Goal: Information Seeking & Learning: Learn about a topic

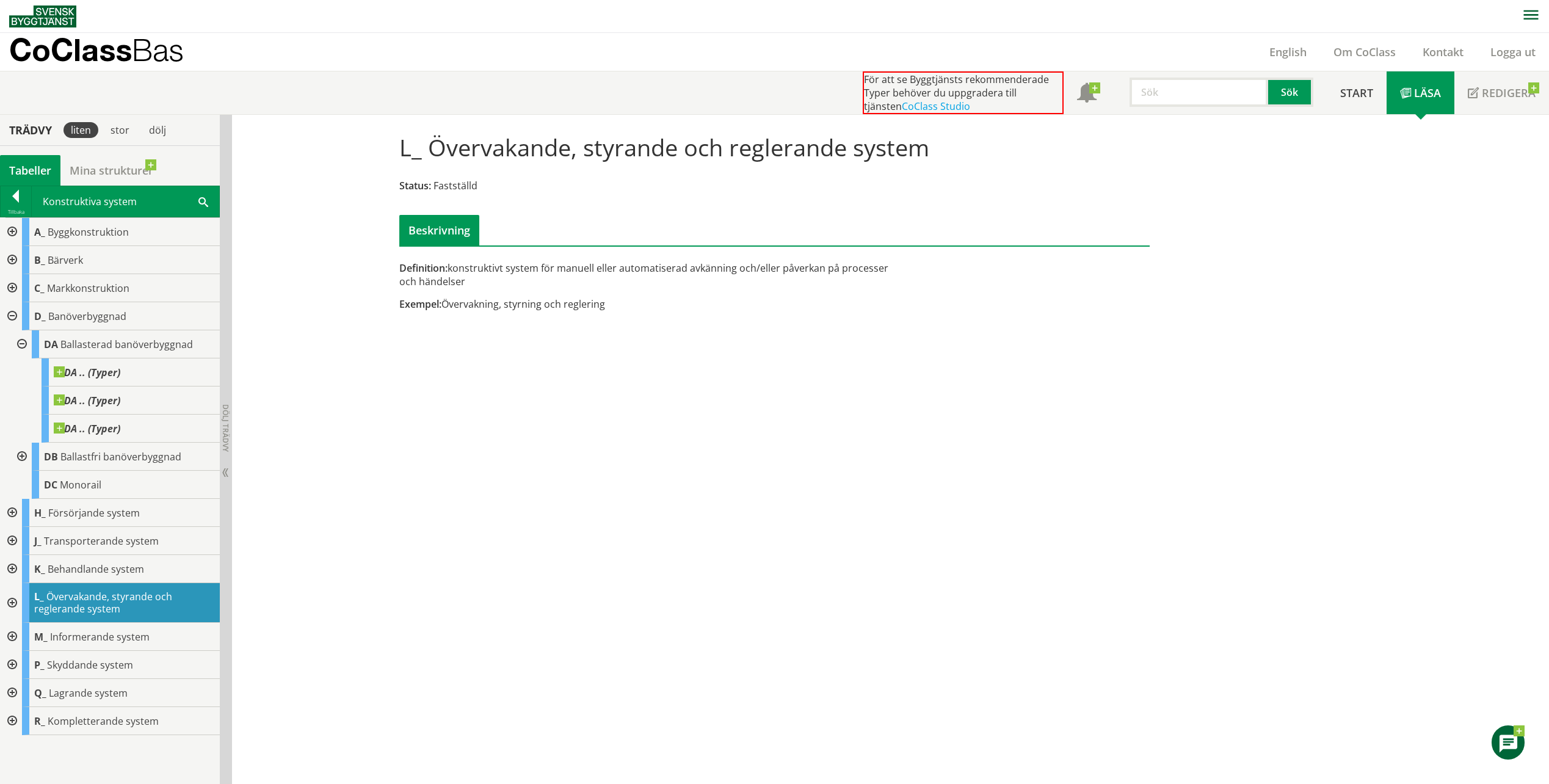
click at [23, 455] on div at bounding box center [20, 456] width 22 height 28
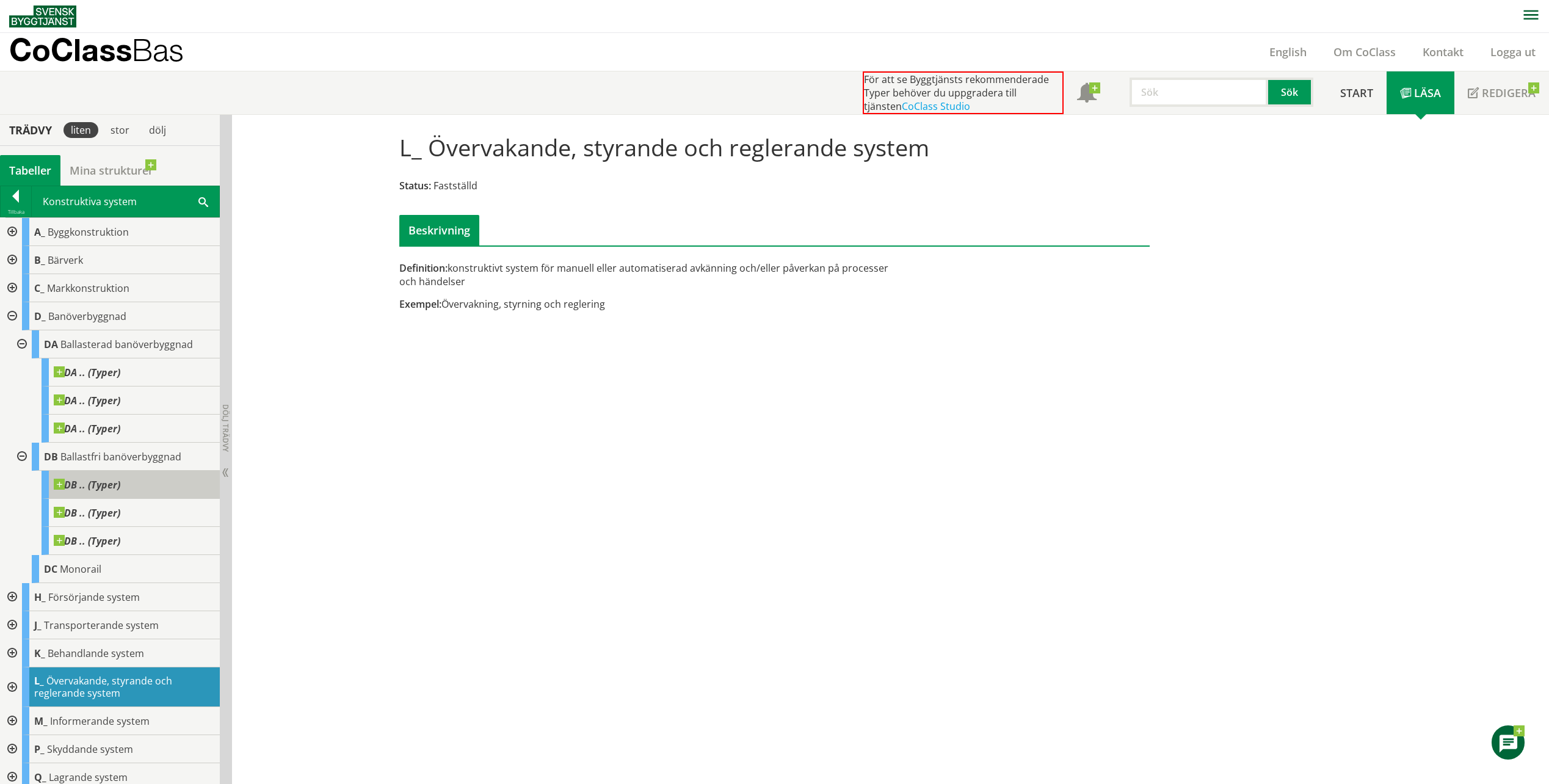
click at [110, 483] on span "DB .. (Typer)" at bounding box center [87, 485] width 67 height 12
click at [120, 479] on span at bounding box center [120, 479] width 0 height 0
click at [101, 488] on span "DB .. (Typer)" at bounding box center [87, 485] width 67 height 12
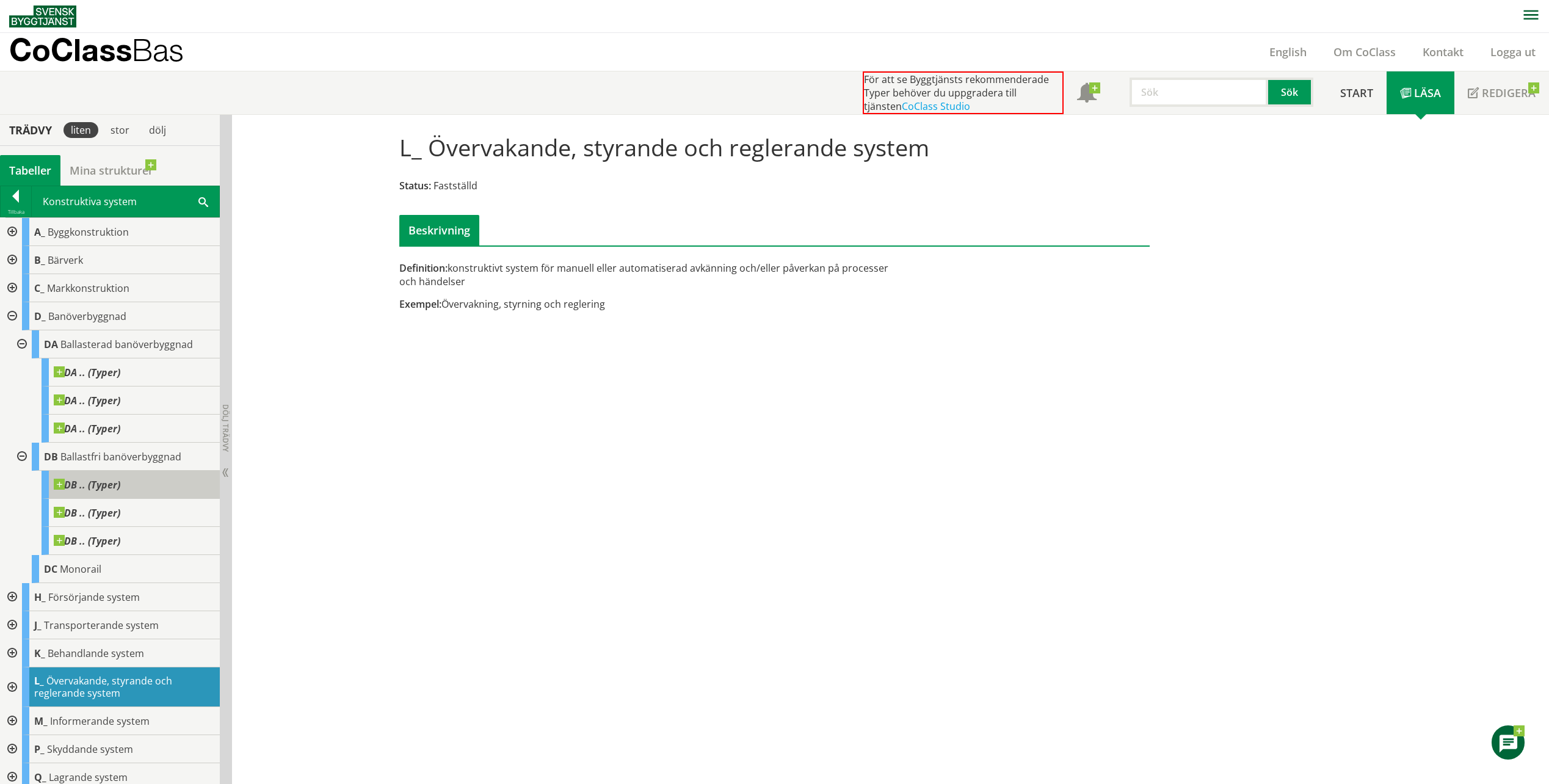
click at [101, 488] on span "DB .. (Typer)" at bounding box center [87, 485] width 67 height 12
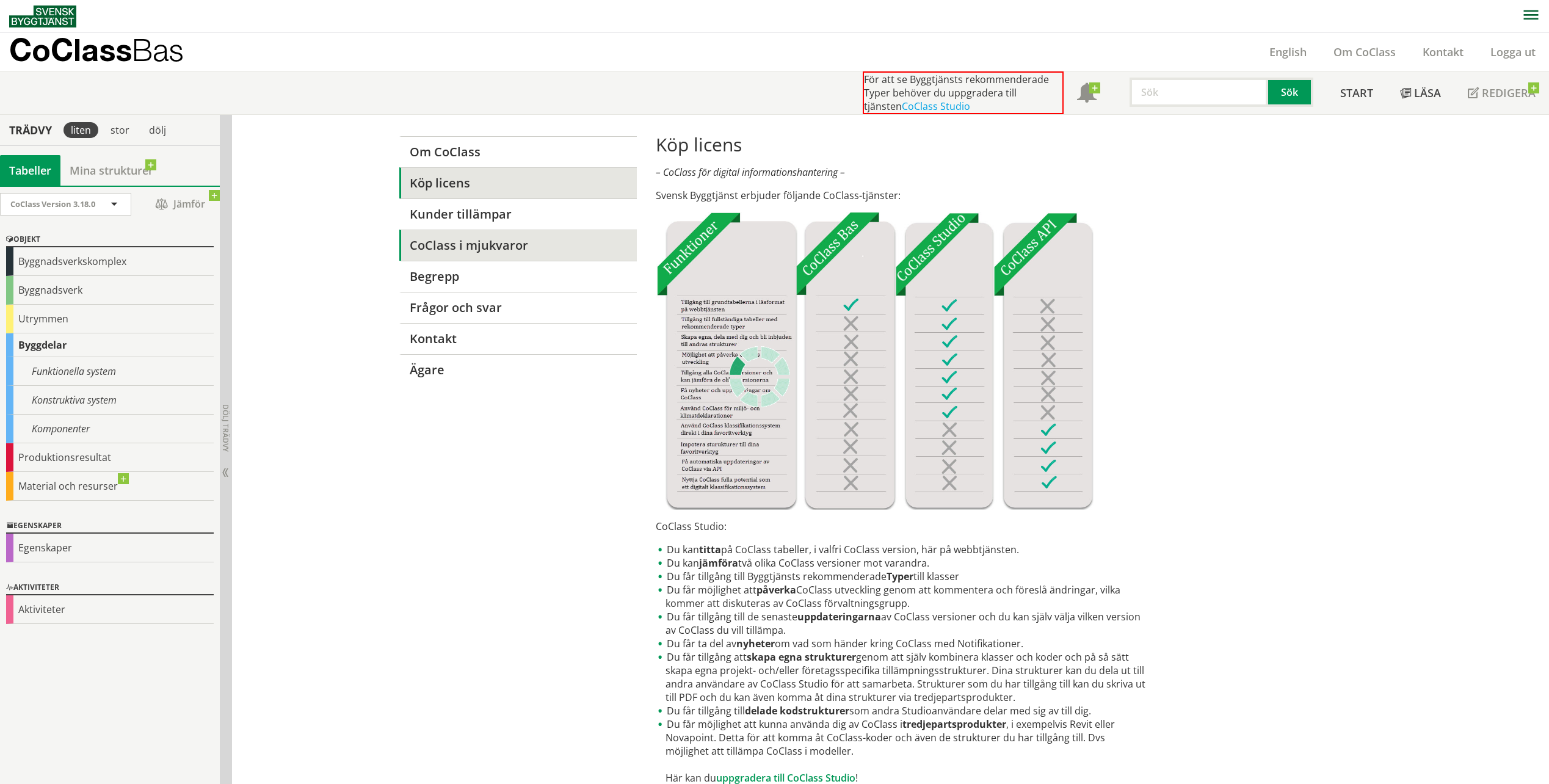
click at [463, 245] on link "CoClass i mjukvaror" at bounding box center [518, 245] width 237 height 31
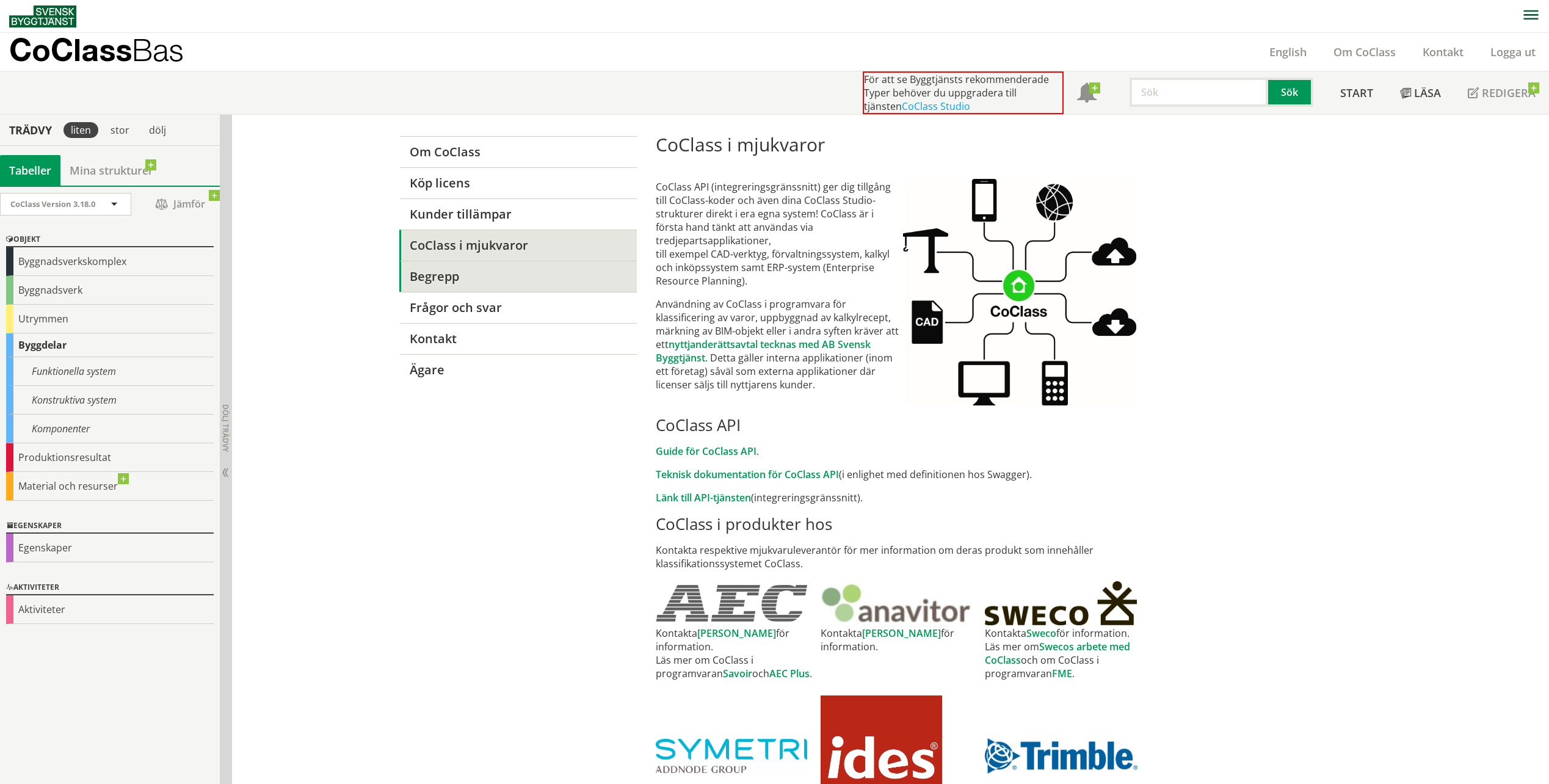
click at [465, 272] on link "Begrepp" at bounding box center [518, 276] width 237 height 31
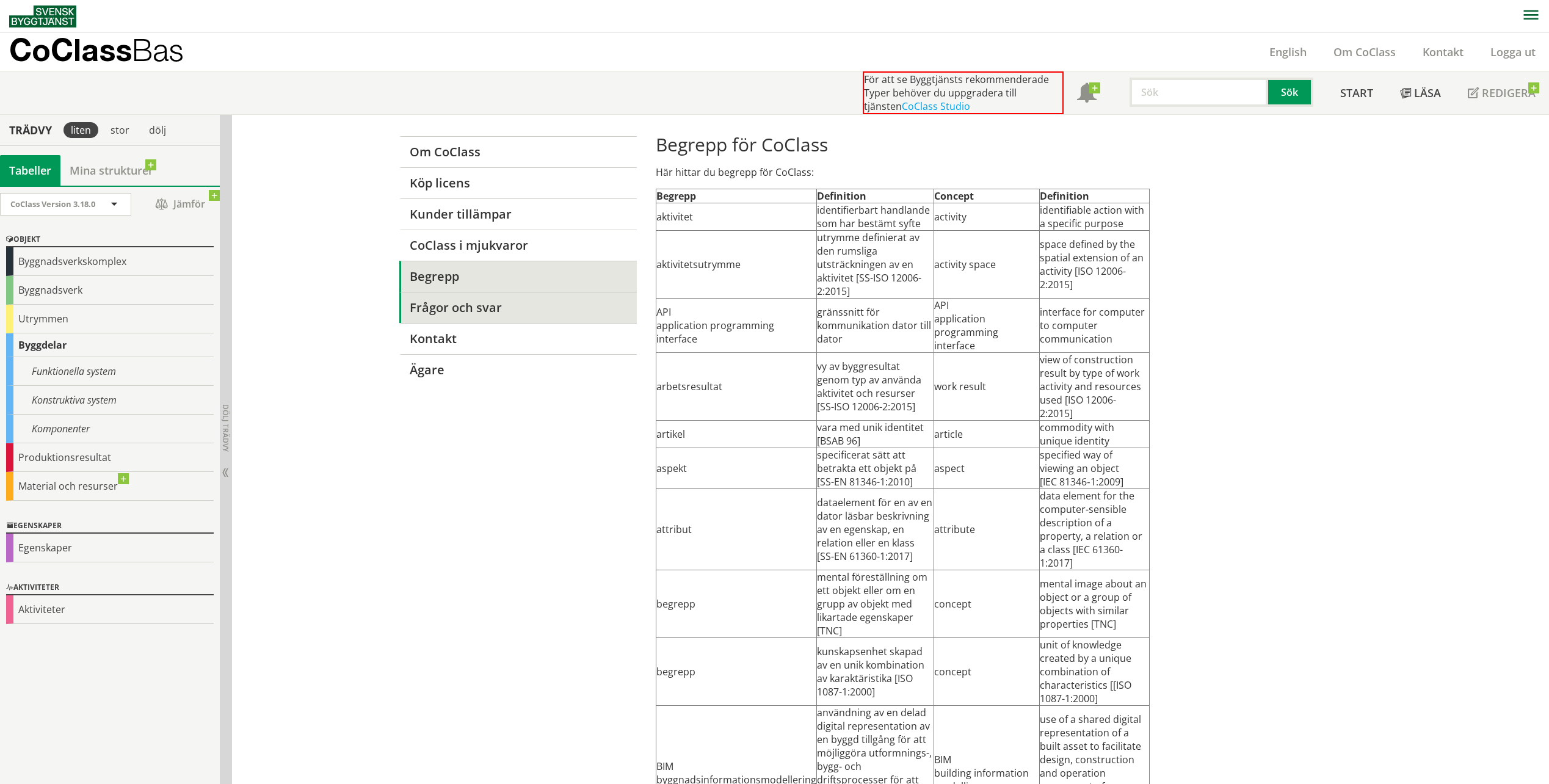
click at [465, 295] on link "Frågor och svar" at bounding box center [518, 307] width 237 height 31
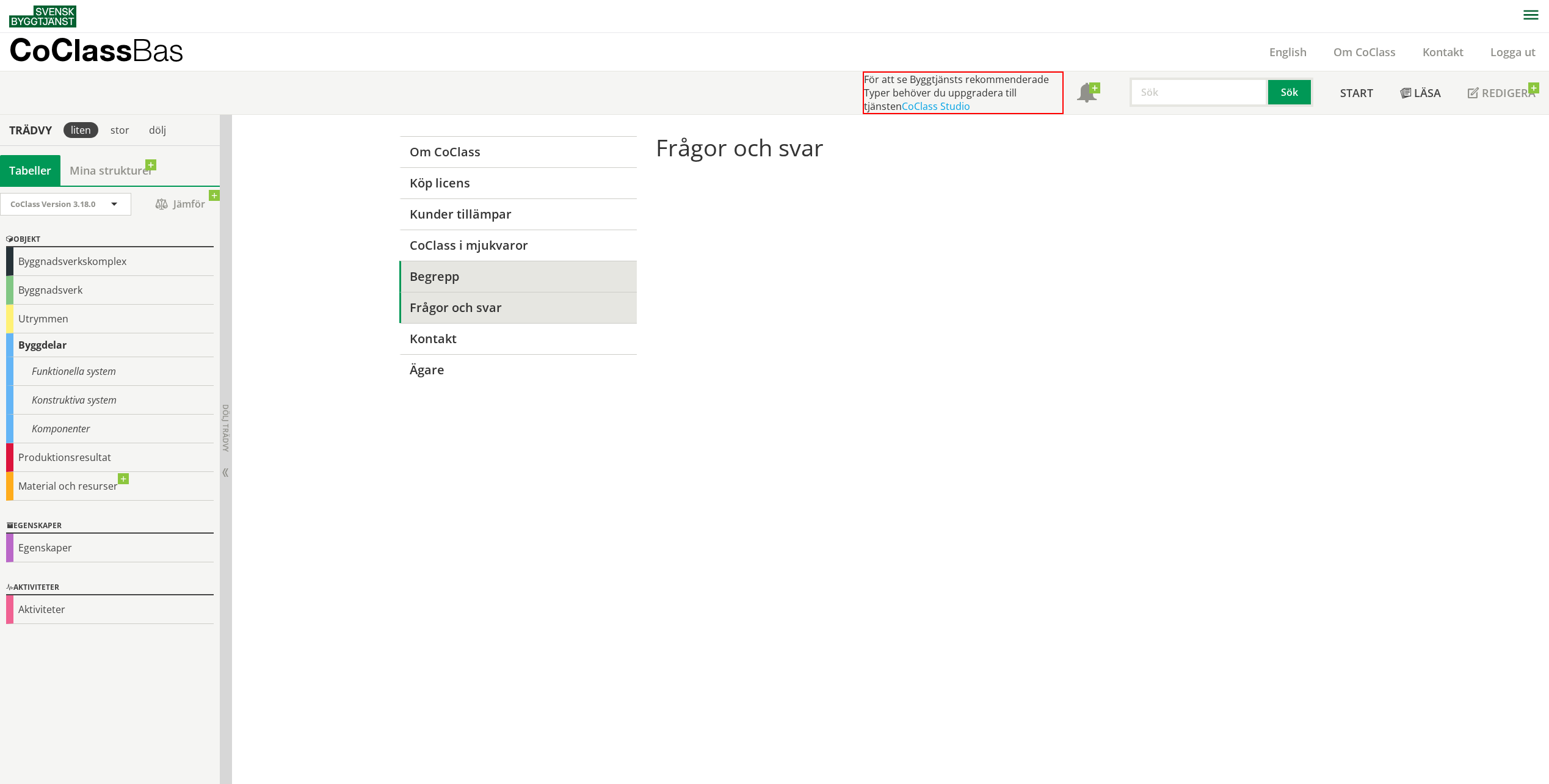
click at [460, 277] on link "Begrepp" at bounding box center [518, 276] width 237 height 31
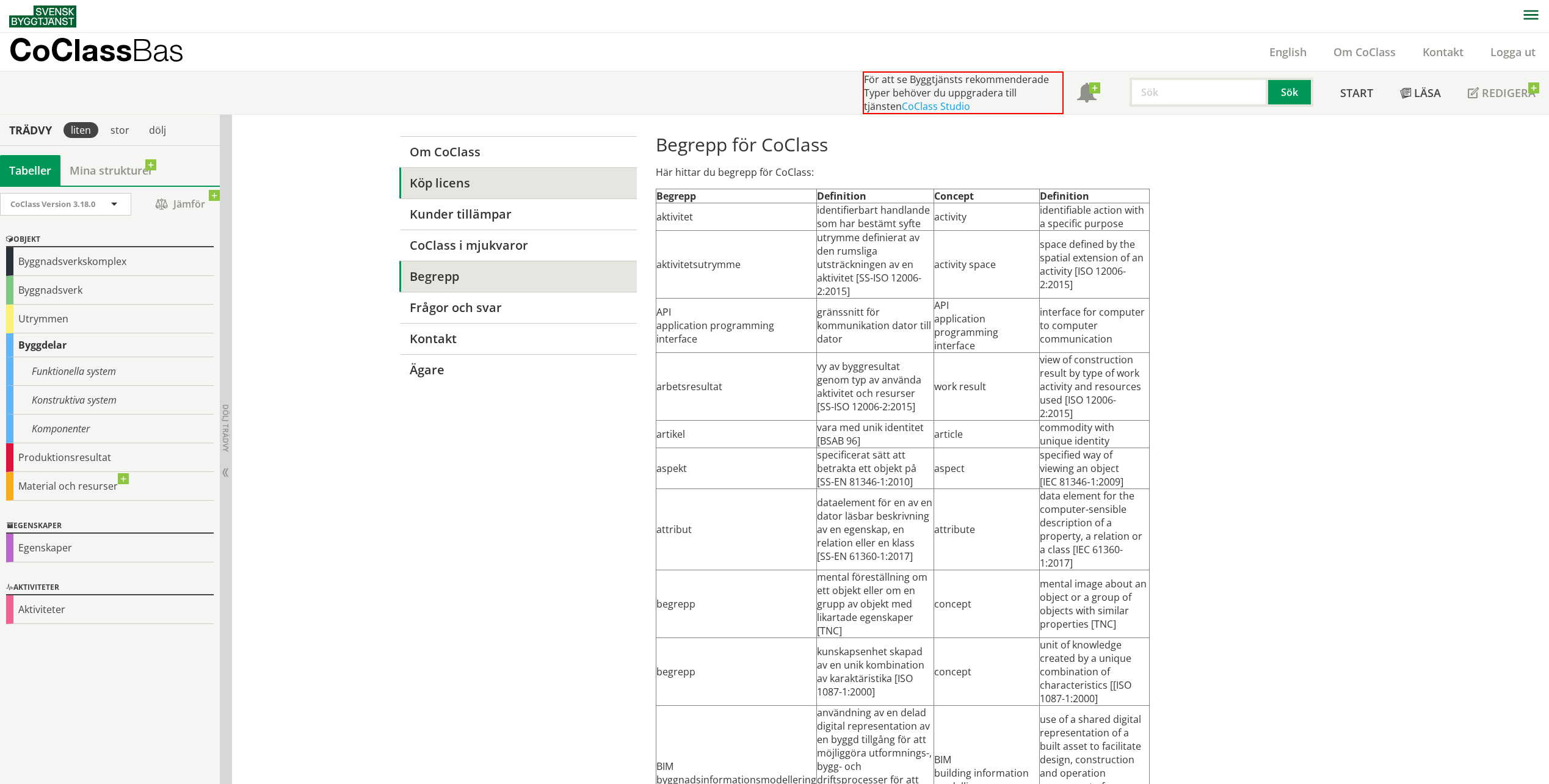
click at [449, 195] on link "Köp licens" at bounding box center [518, 183] width 237 height 31
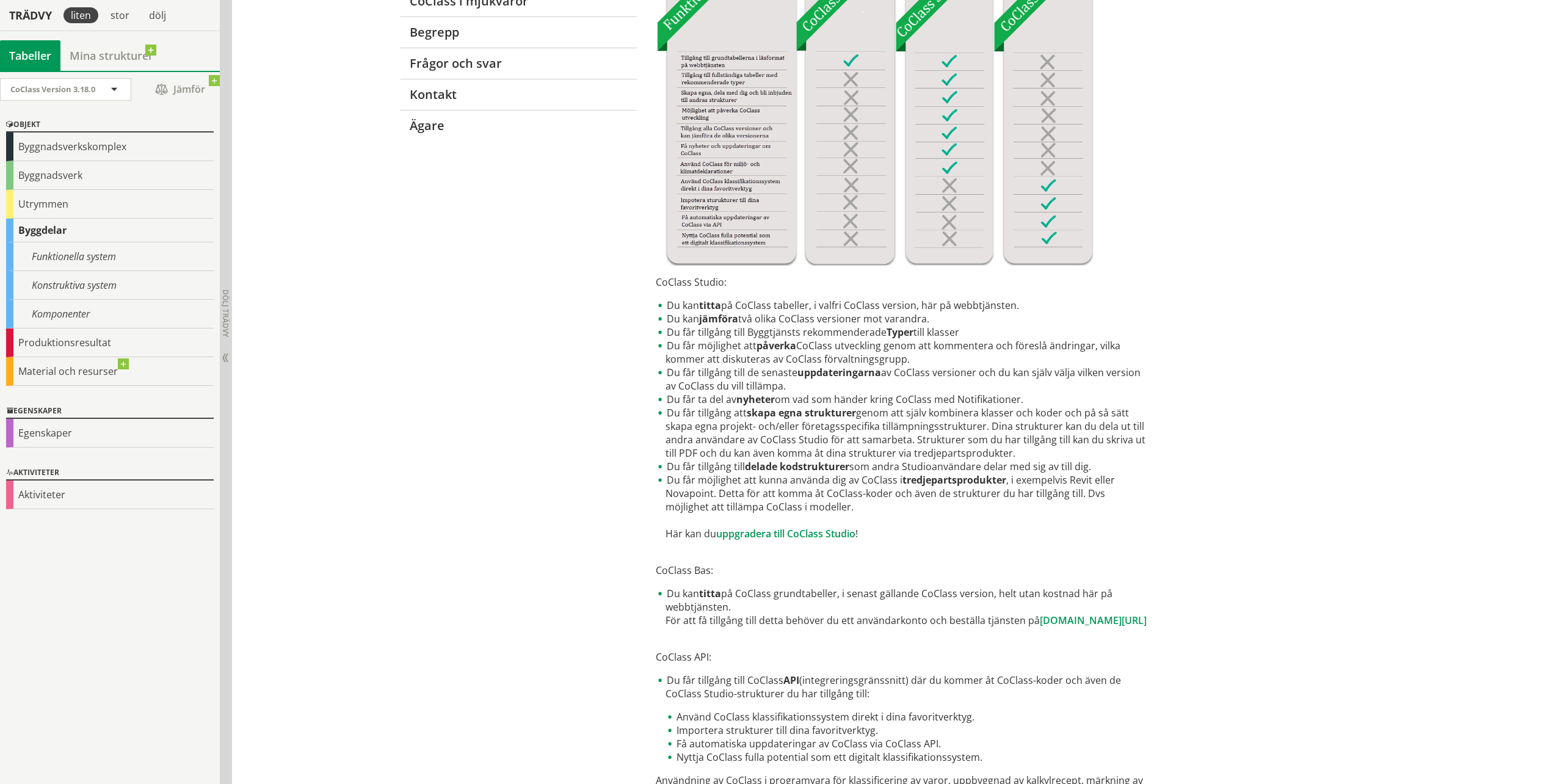
scroll to position [305, 0]
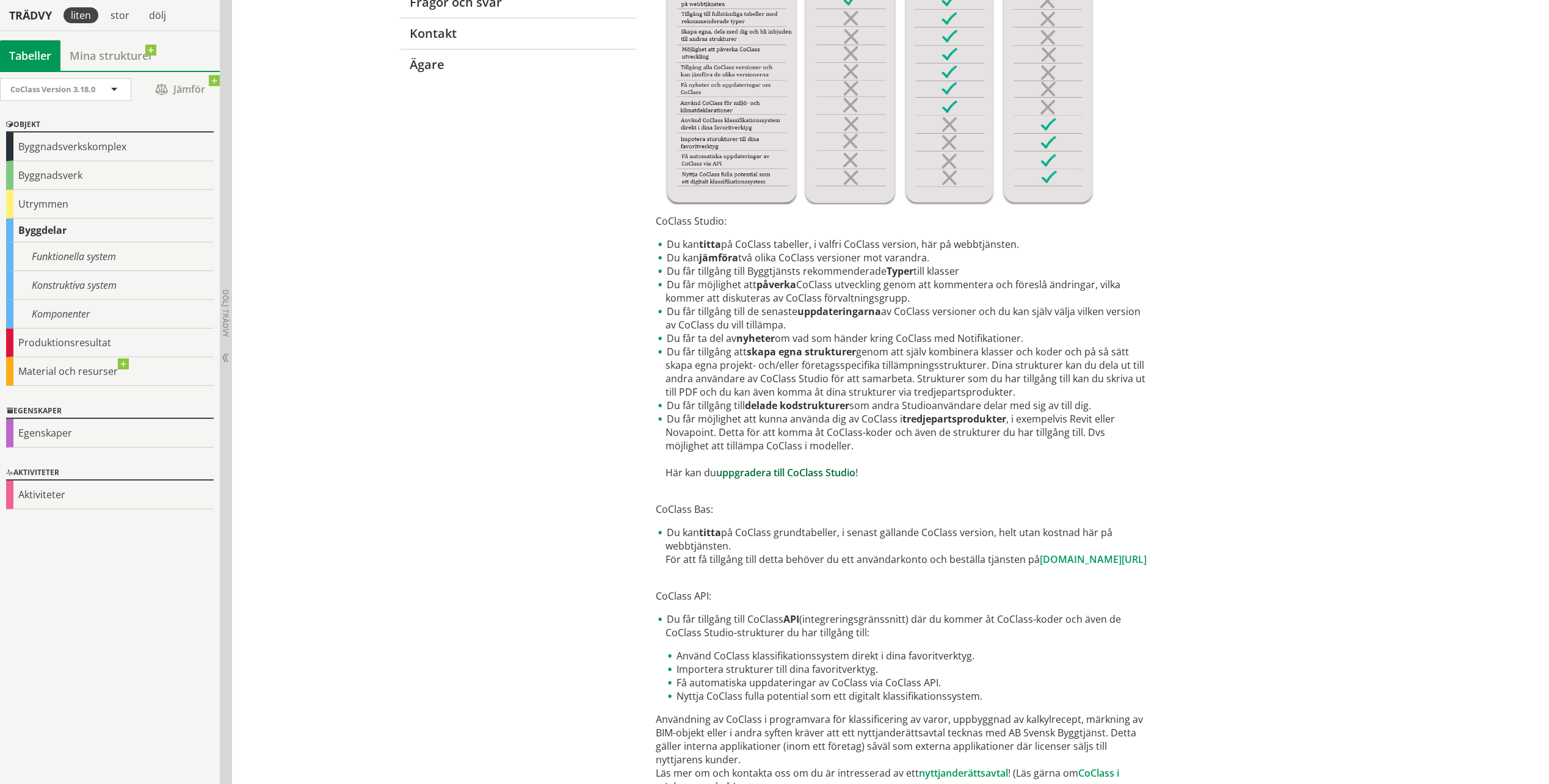
click at [752, 470] on link "uppgradera till CoClass Studio" at bounding box center [786, 473] width 139 height 14
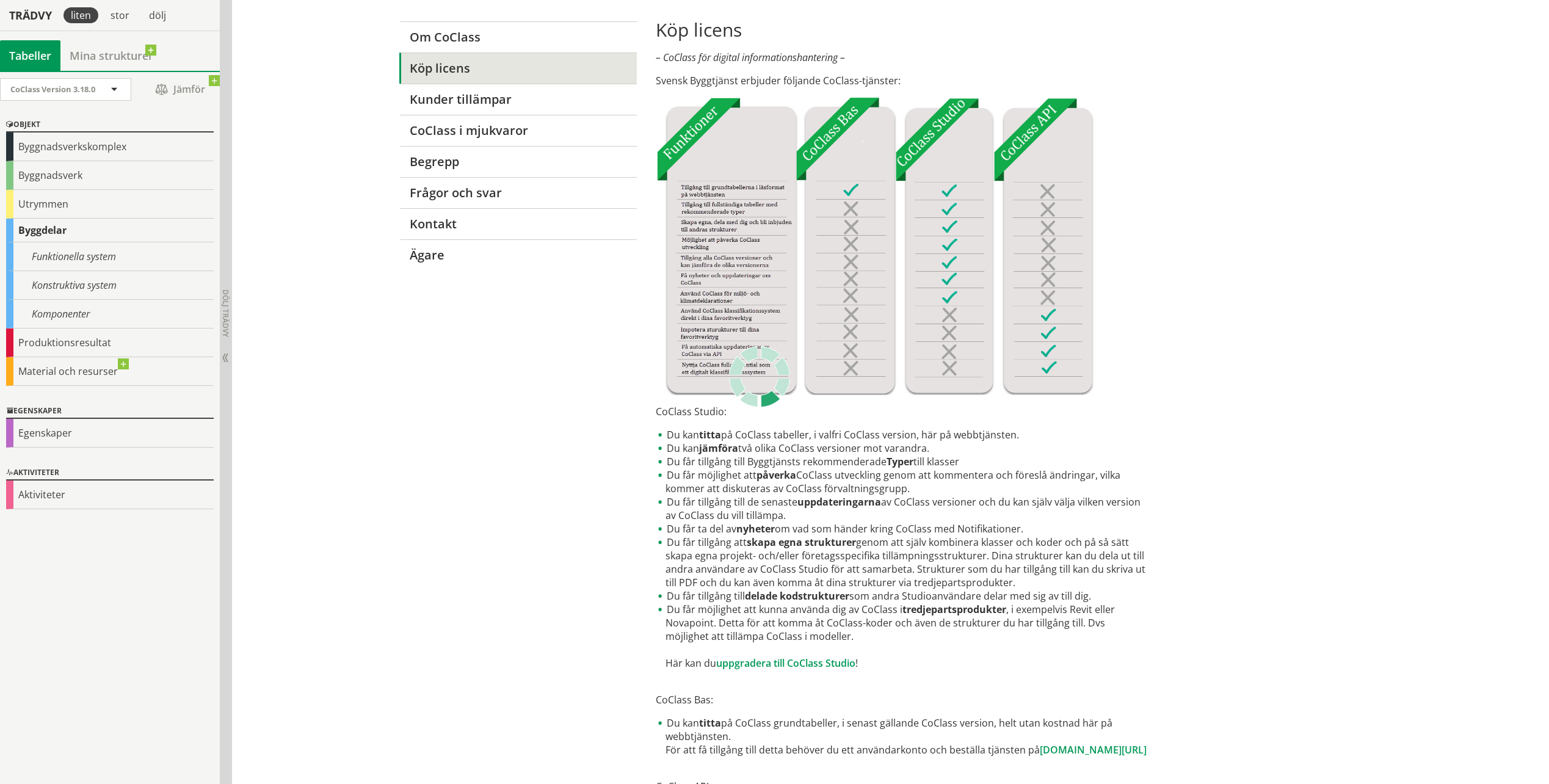
scroll to position [114, 0]
click at [83, 335] on div "Produktionsresultat" at bounding box center [110, 343] width 208 height 29
click at [75, 253] on div "Funktionella system" at bounding box center [110, 257] width 208 height 29
click at [57, 231] on div "Byggdelar" at bounding box center [110, 230] width 208 height 23
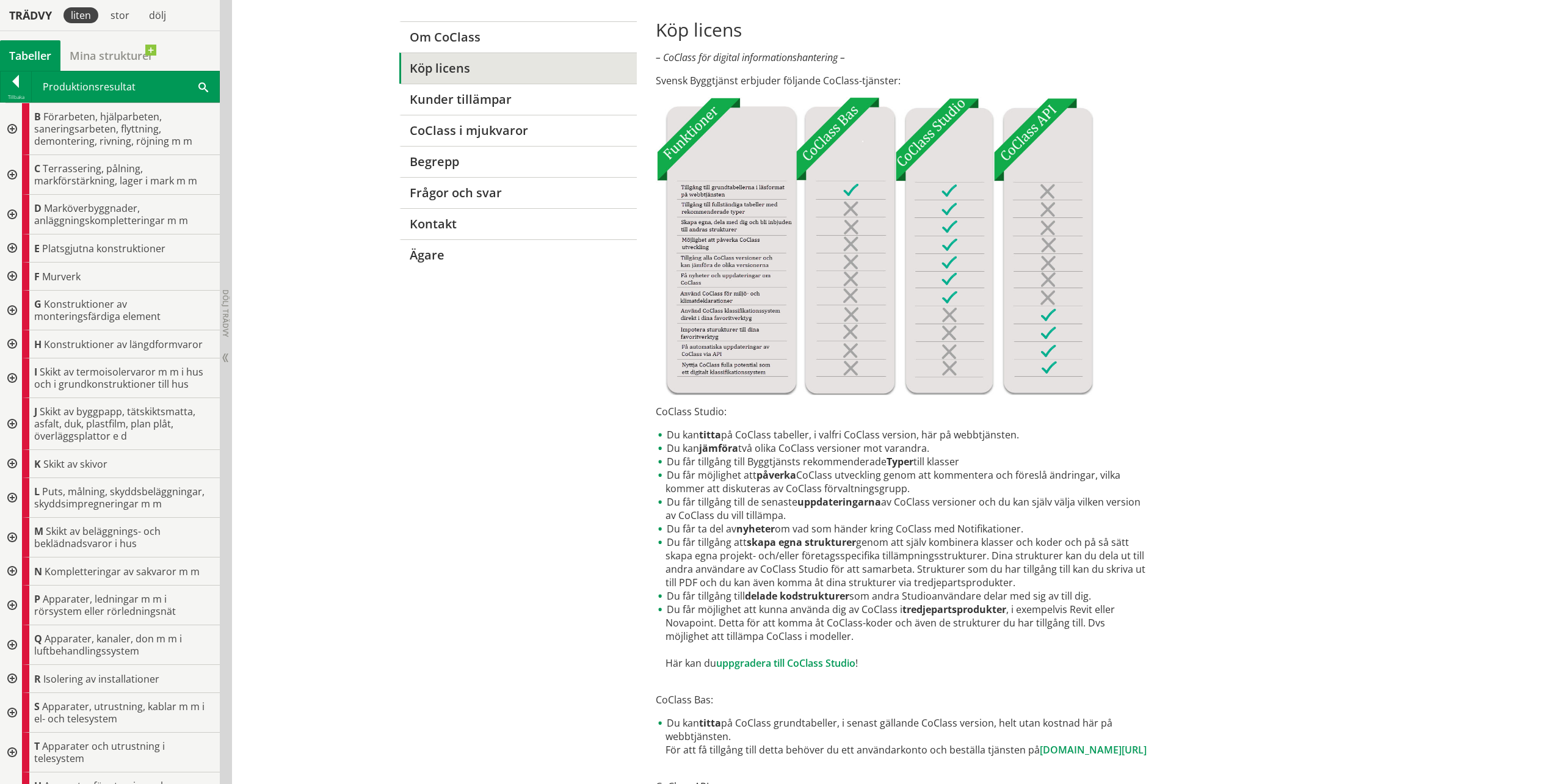
click at [79, 255] on div "CoClass Version 3.18.0 CoClass Version 3.18.0 CoClass Version 3.17.0 CoClass Ve…" at bounding box center [110, 426] width 220 height 713
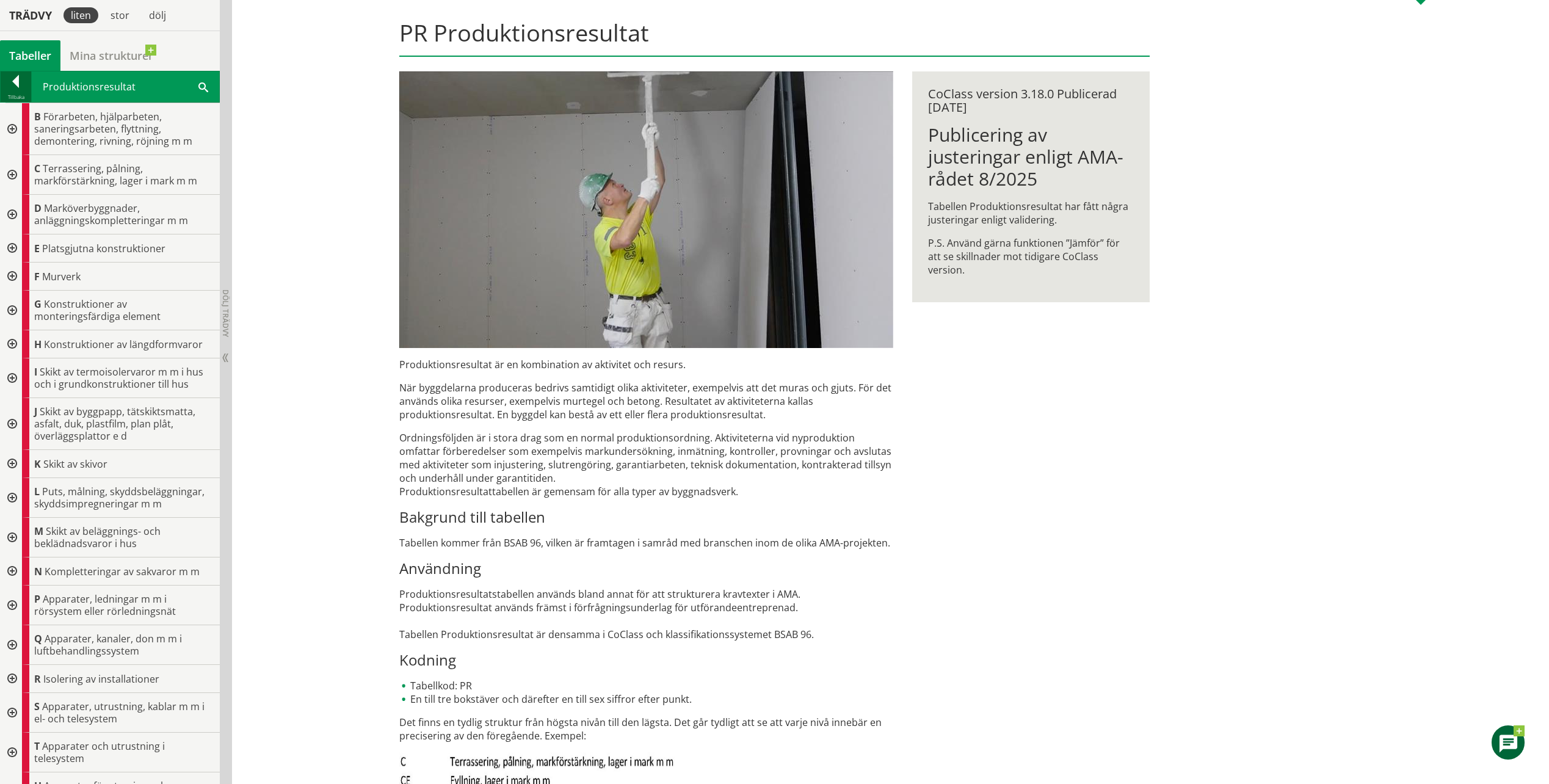
click at [20, 86] on div at bounding box center [16, 83] width 30 height 17
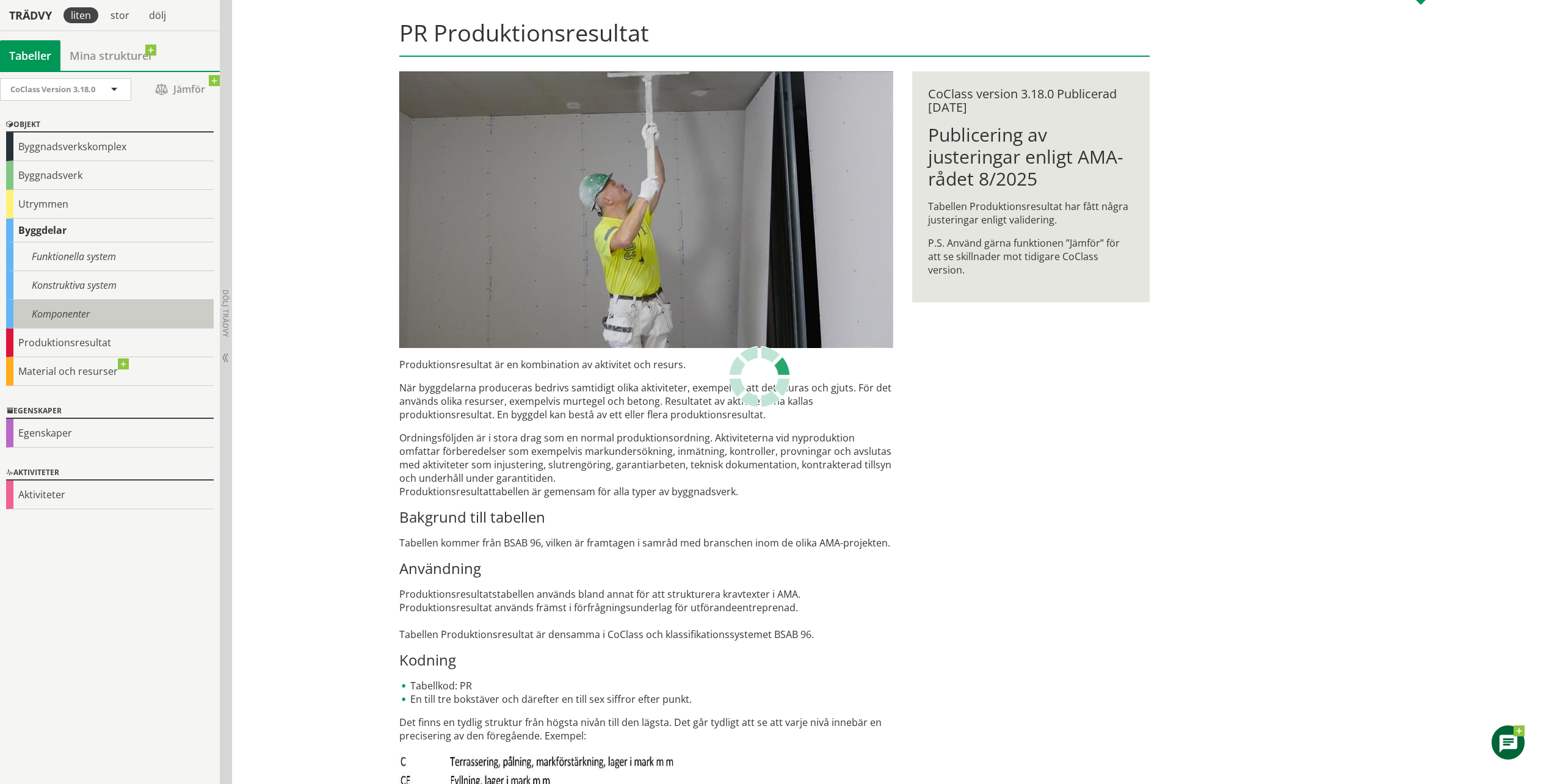
click at [70, 315] on div "Komponenter" at bounding box center [110, 314] width 208 height 29
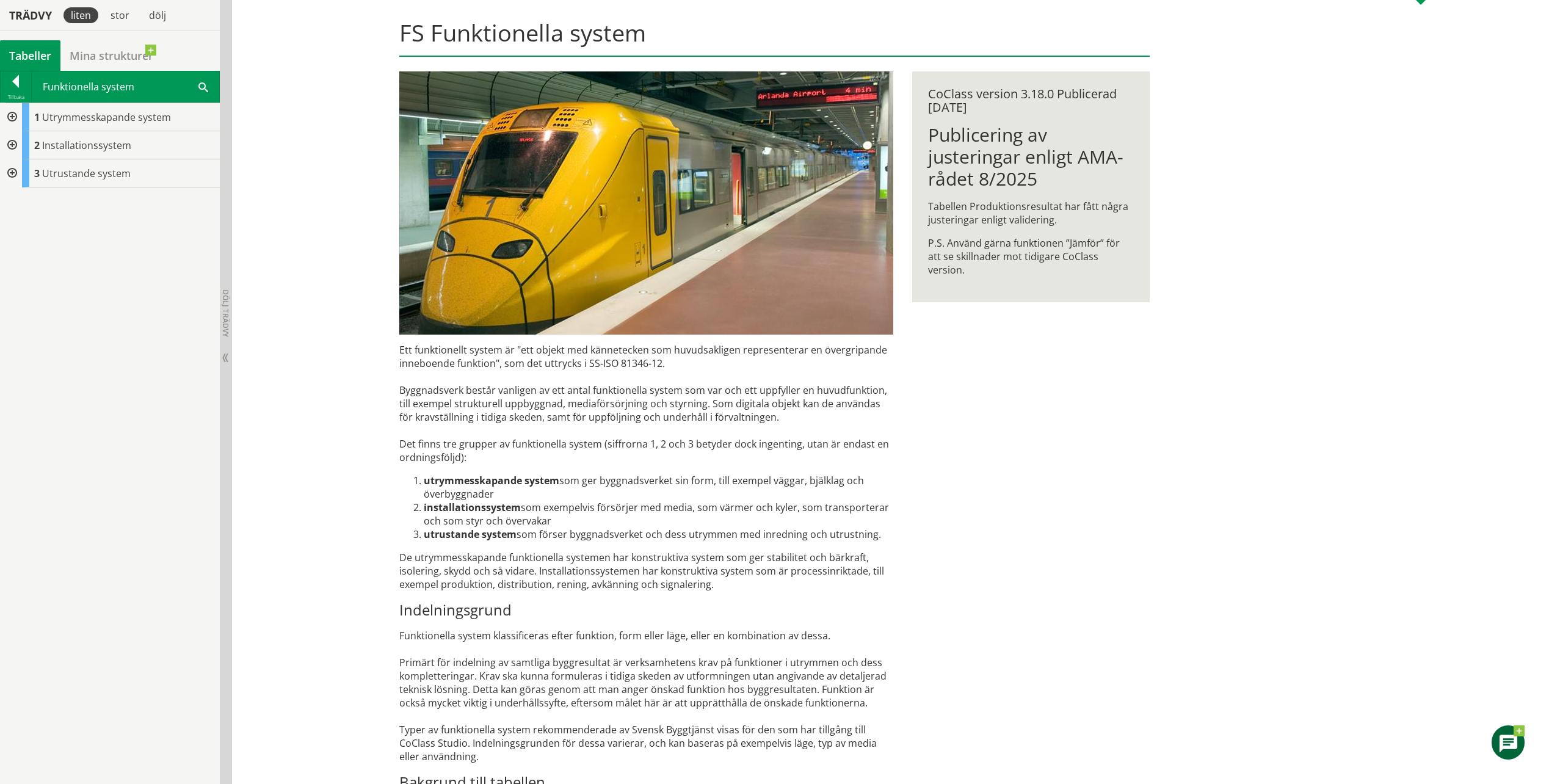
click at [11, 115] on div at bounding box center [11, 117] width 22 height 28
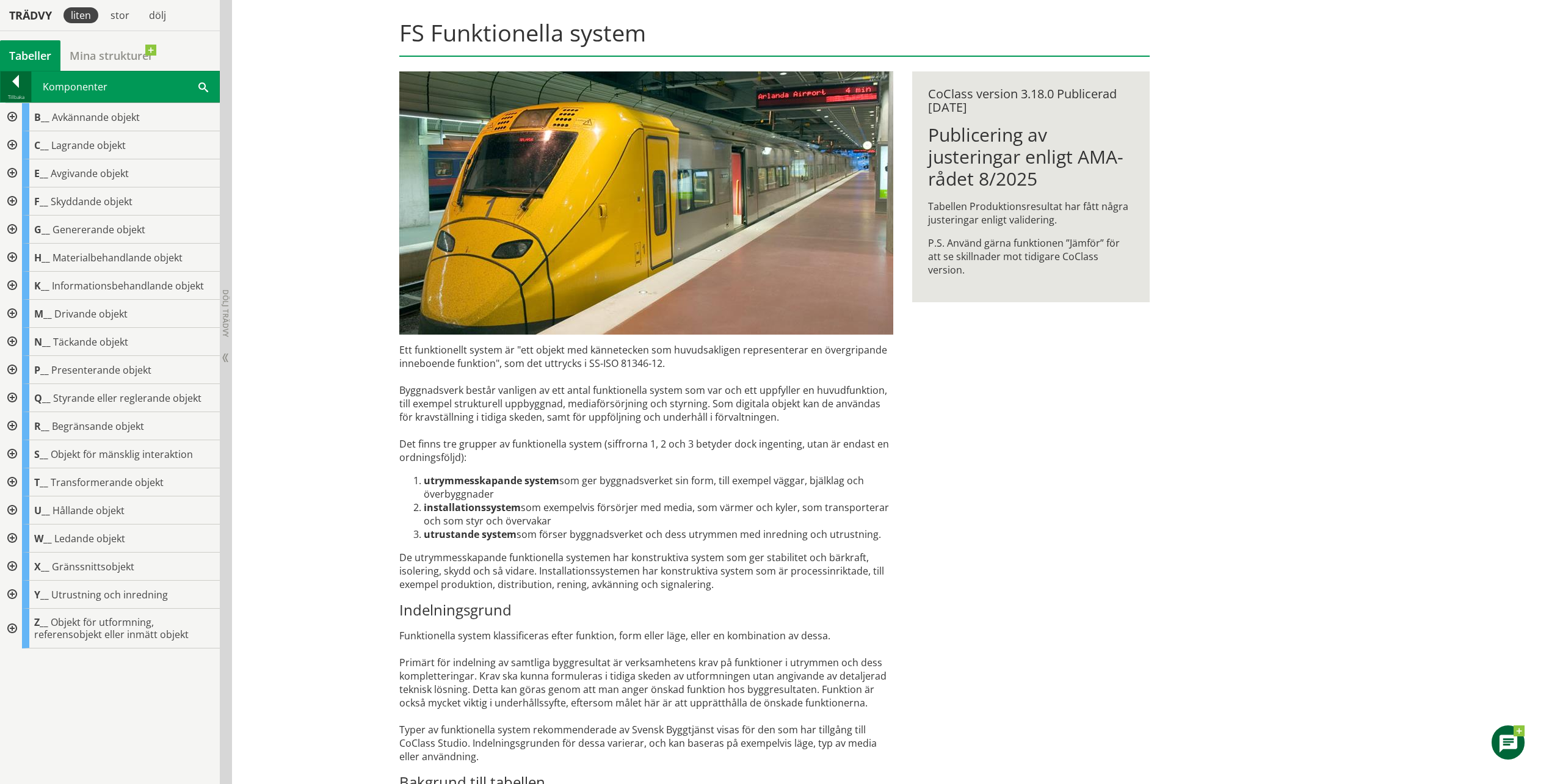
click at [17, 80] on div at bounding box center [16, 83] width 30 height 17
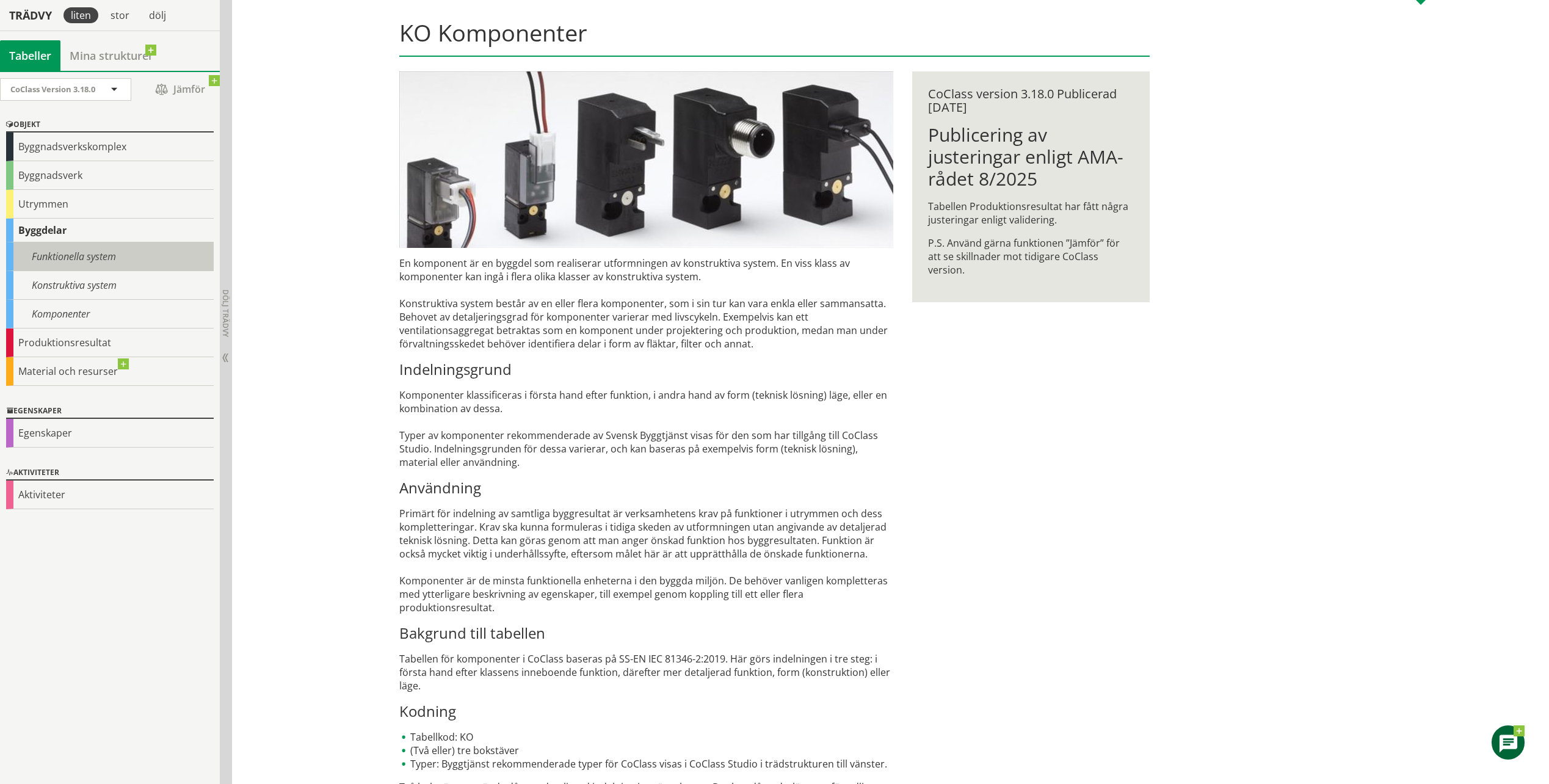
click at [70, 256] on div "Funktionella system" at bounding box center [110, 257] width 208 height 29
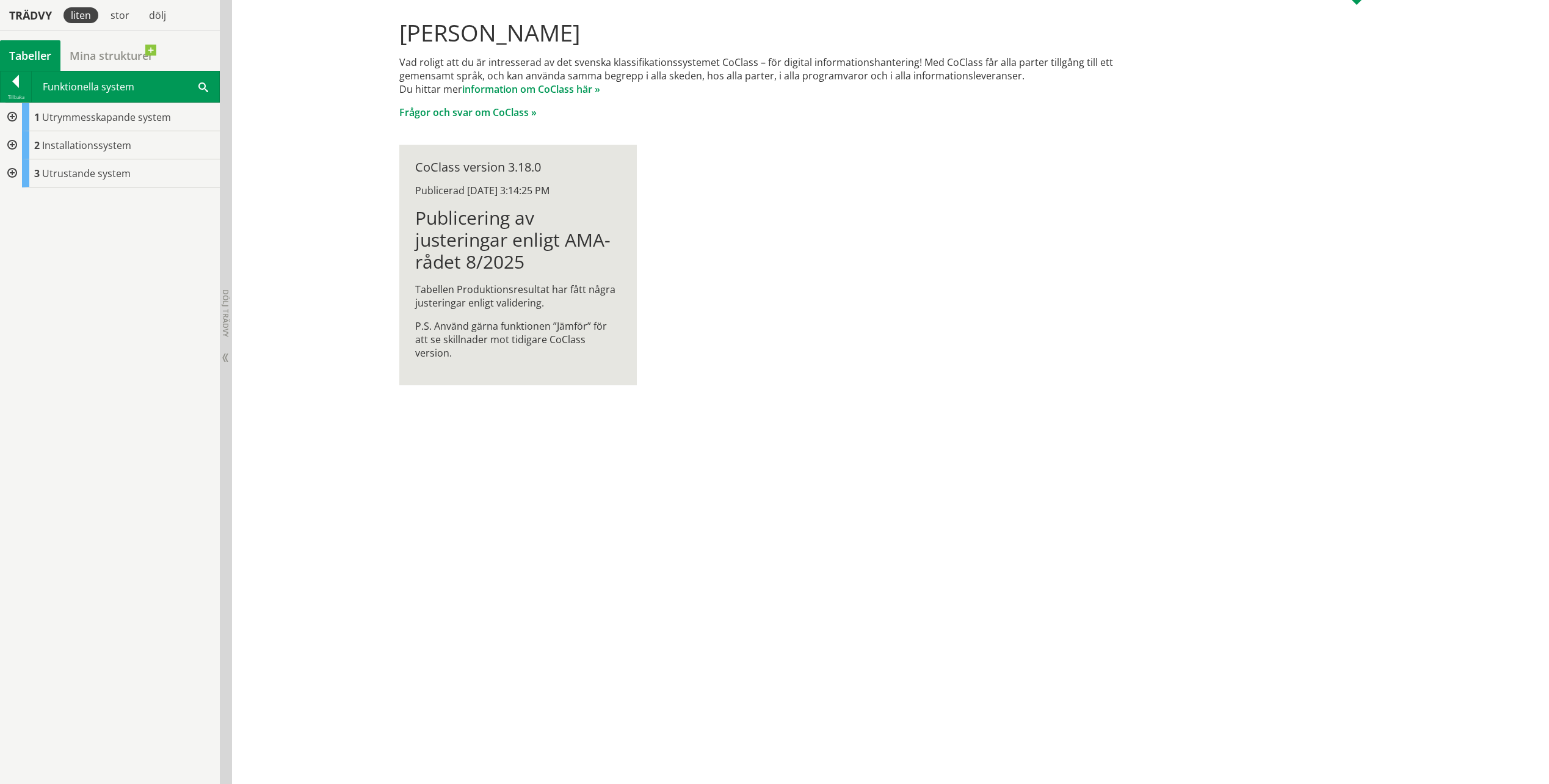
click at [10, 146] on div at bounding box center [11, 145] width 22 height 28
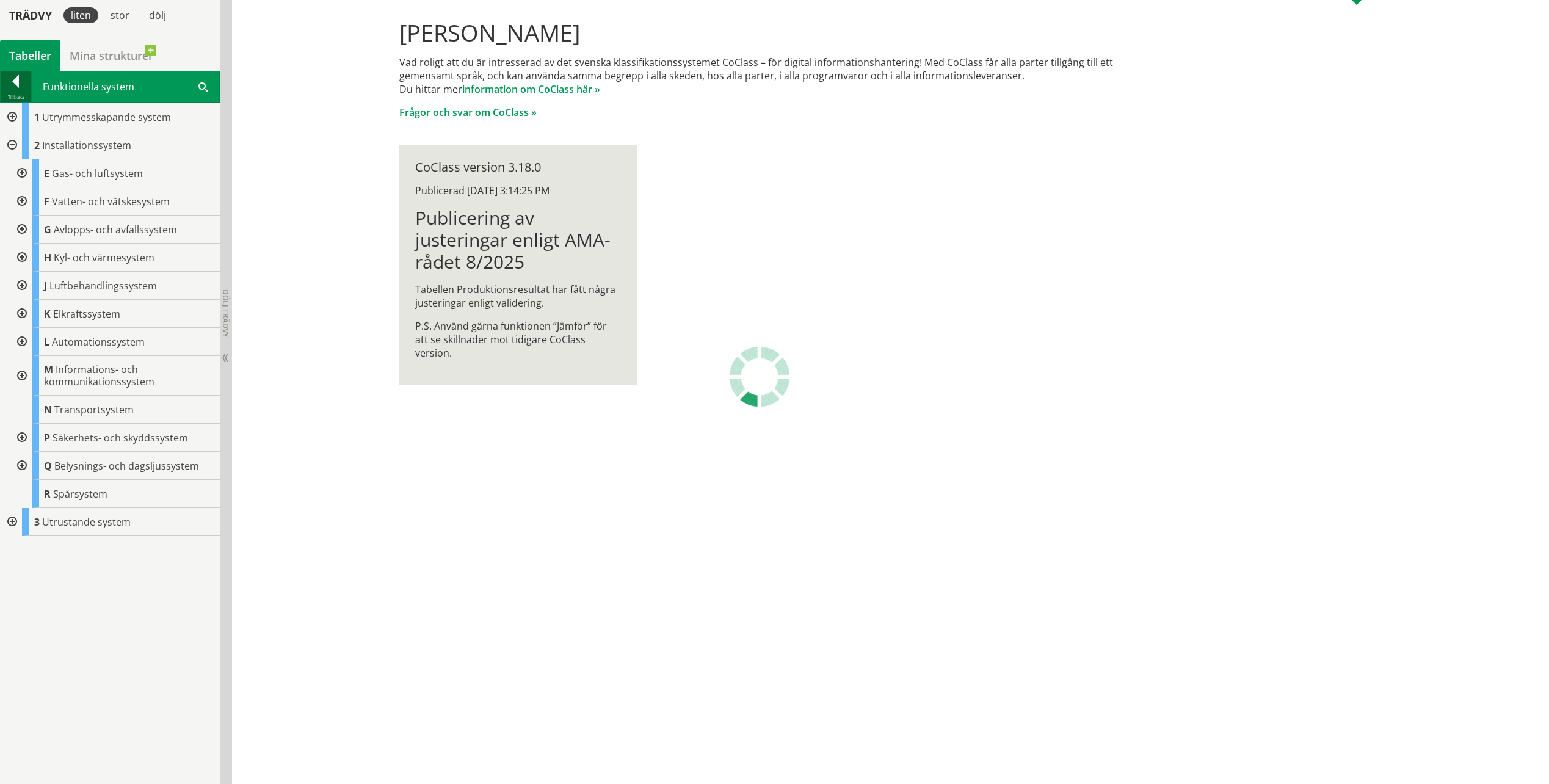
click at [15, 77] on div at bounding box center [16, 83] width 30 height 17
